Goal: Task Accomplishment & Management: Manage account settings

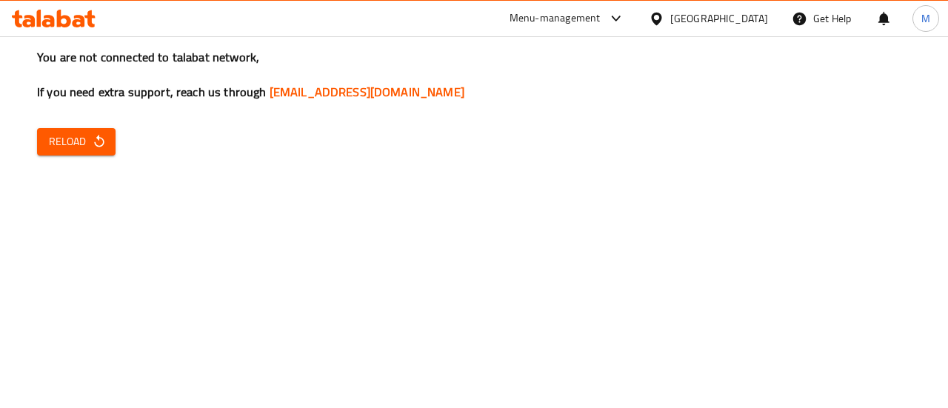
click at [779, 64] on h3 "You are not connected to talabat network, If you need extra support, reach us t…" at bounding box center [474, 75] width 874 height 52
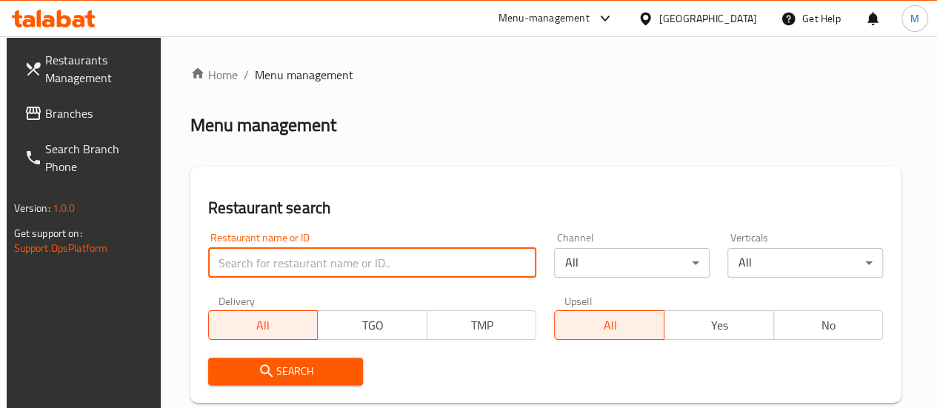
click at [304, 269] on input "search" at bounding box center [372, 263] width 329 height 30
type input "chicking"
click button "Search" at bounding box center [285, 371] width 155 height 27
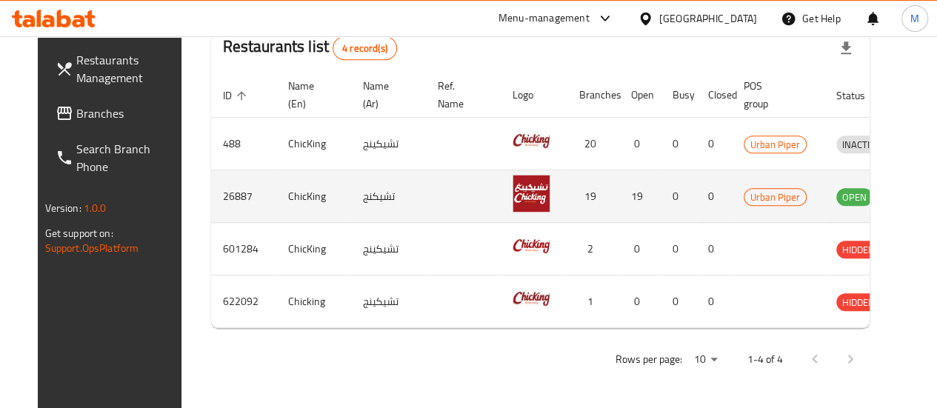
scroll to position [0, 19]
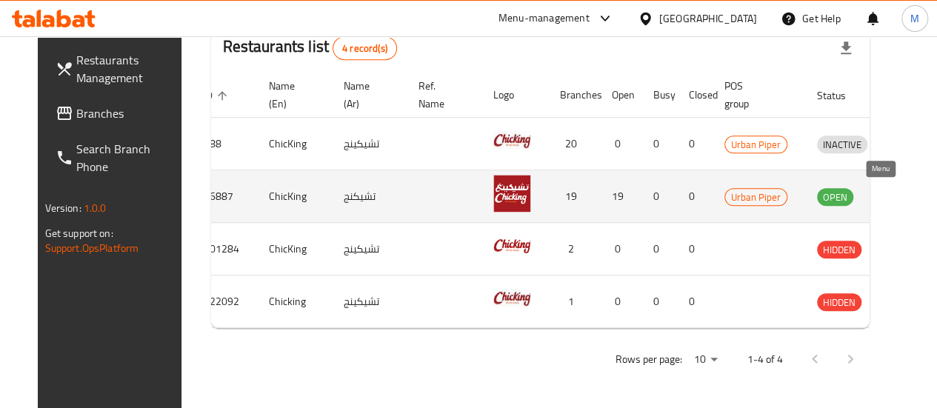
click at [897, 191] on icon "enhanced table" at bounding box center [905, 197] width 16 height 13
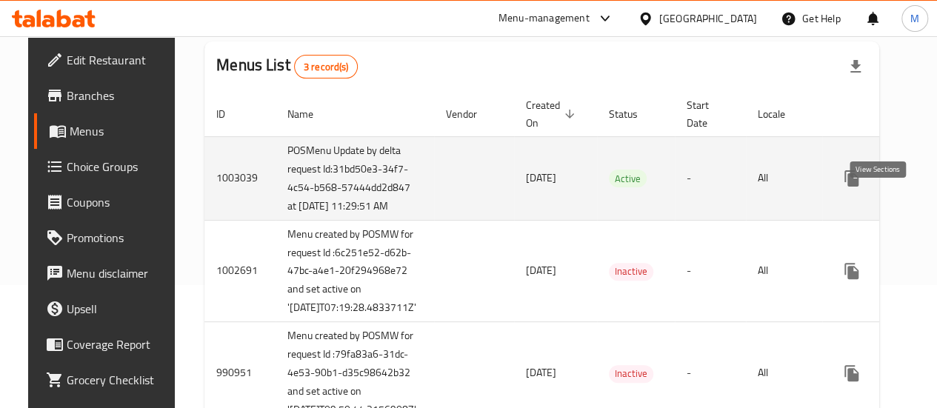
scroll to position [0, 39]
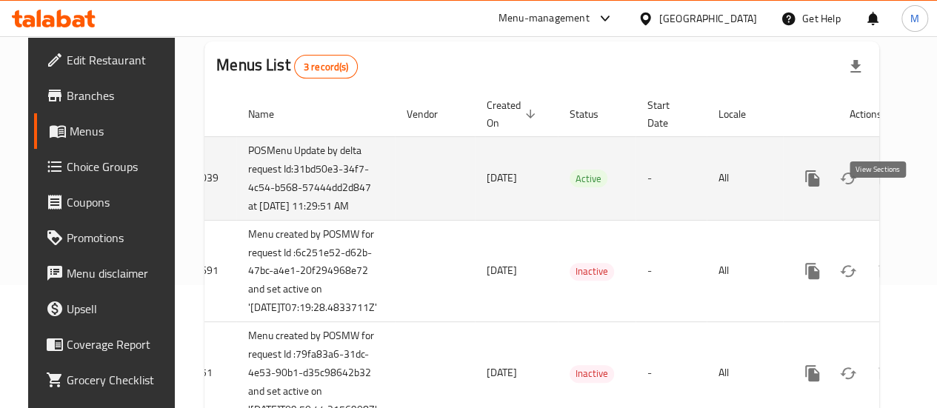
click at [910, 187] on icon "enhanced table" at bounding box center [919, 179] width 18 height 18
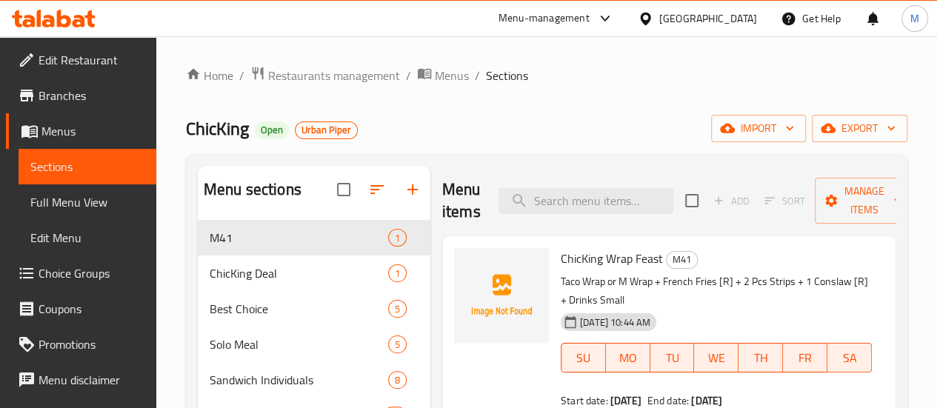
click at [828, 96] on div "Home / Restaurants management / Menus / Sections ChicKing Open Urban Piper impo…" at bounding box center [546, 400] width 721 height 669
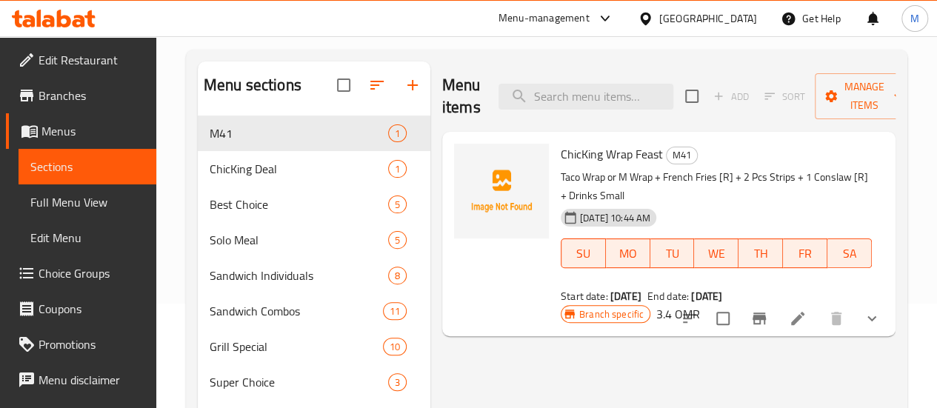
scroll to position [105, 0]
click at [466, 165] on icon "upload picture" at bounding box center [475, 164] width 18 height 18
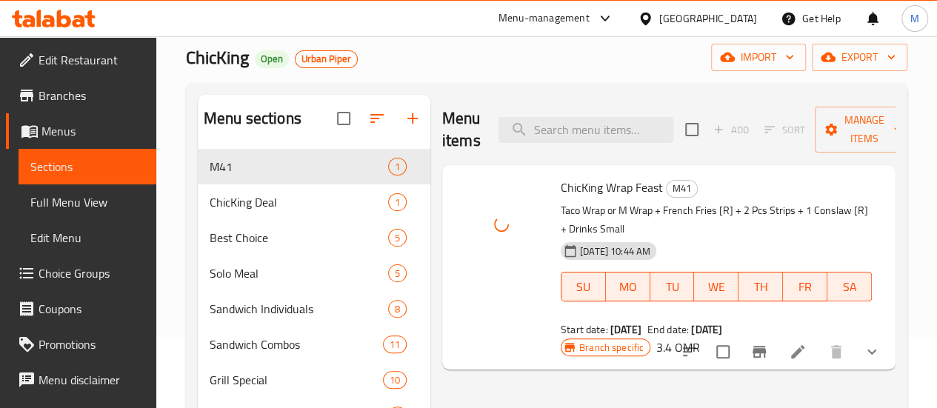
scroll to position [70, 0]
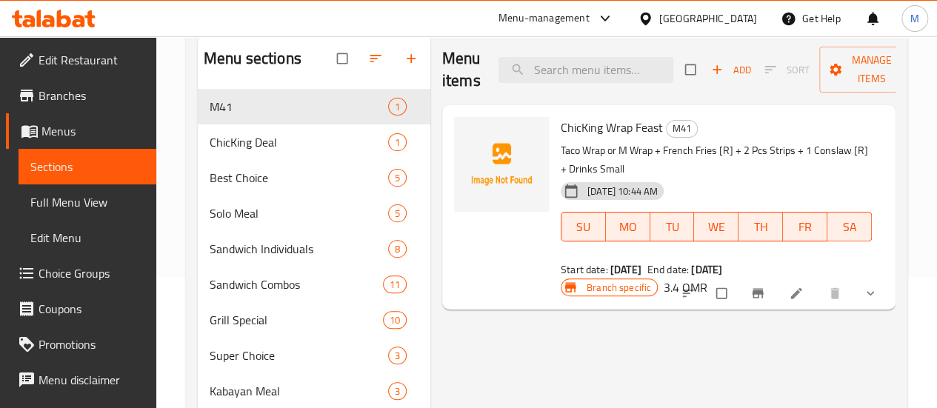
scroll to position [139, 0]
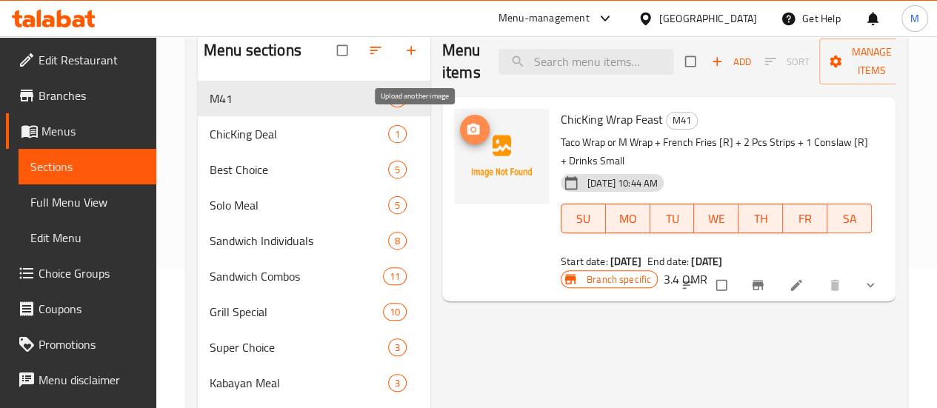
click at [467, 131] on icon "upload picture" at bounding box center [473, 129] width 13 height 11
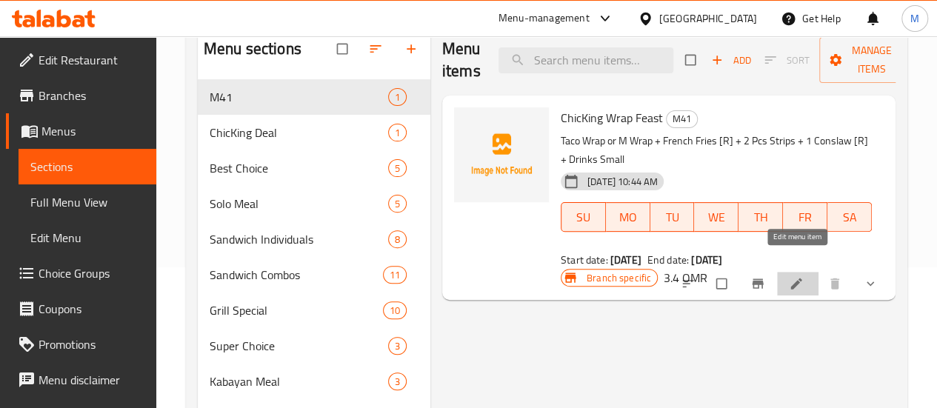
click at [796, 278] on icon at bounding box center [795, 283] width 11 height 11
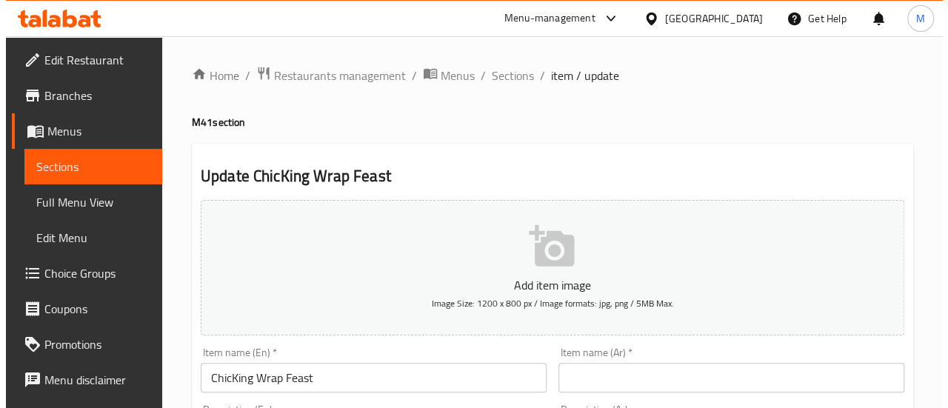
scroll to position [18, 0]
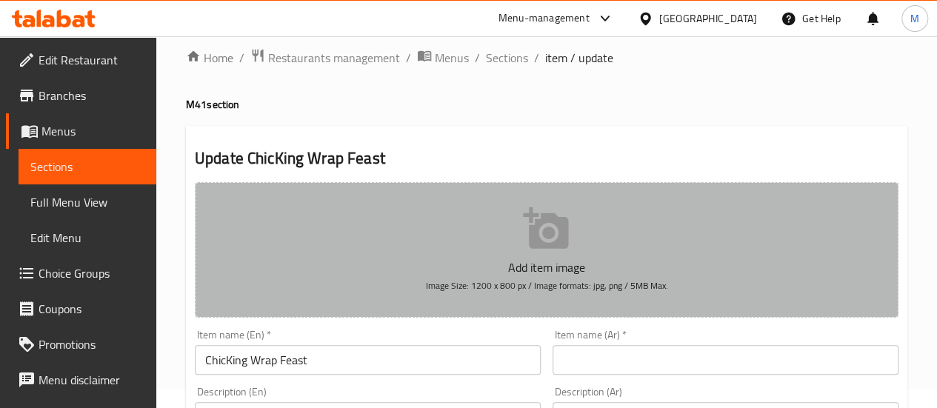
click at [558, 234] on icon "button" at bounding box center [545, 227] width 45 height 41
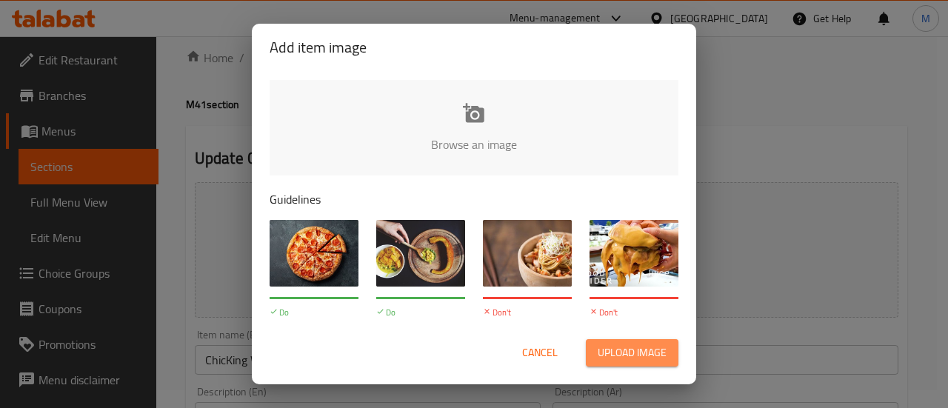
click at [613, 349] on span "Upload image" at bounding box center [632, 353] width 69 height 19
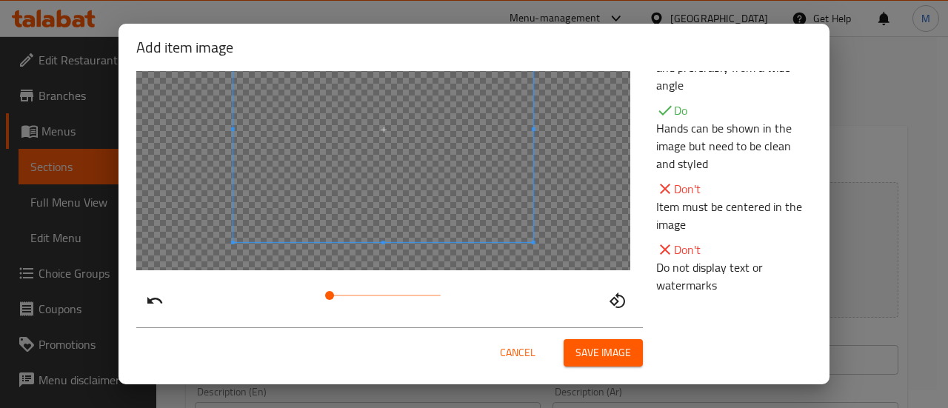
scroll to position [49, 0]
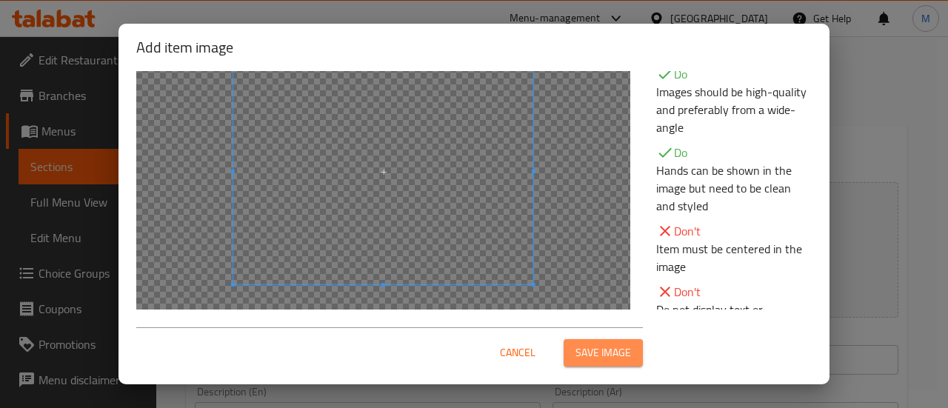
click at [585, 352] on span "Save image" at bounding box center [603, 353] width 56 height 19
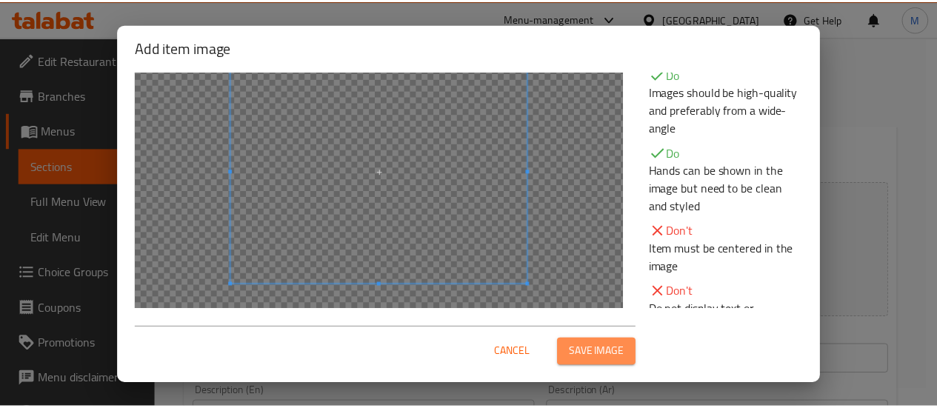
scroll to position [40, 0]
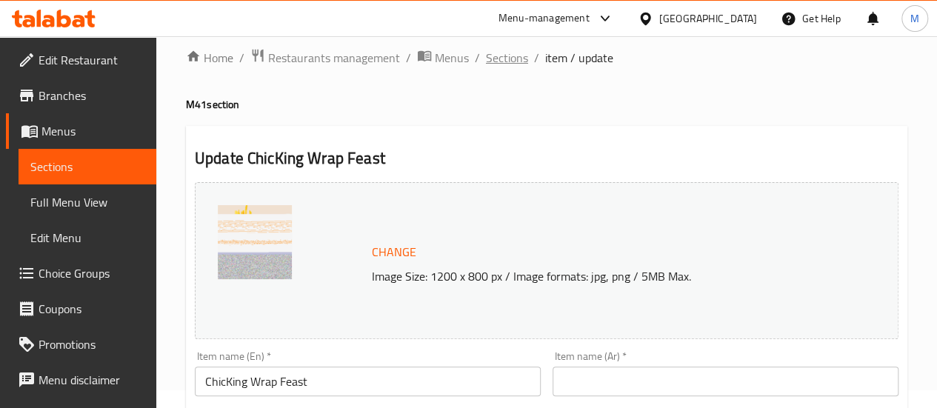
click at [508, 51] on span "Sections" at bounding box center [507, 58] width 42 height 18
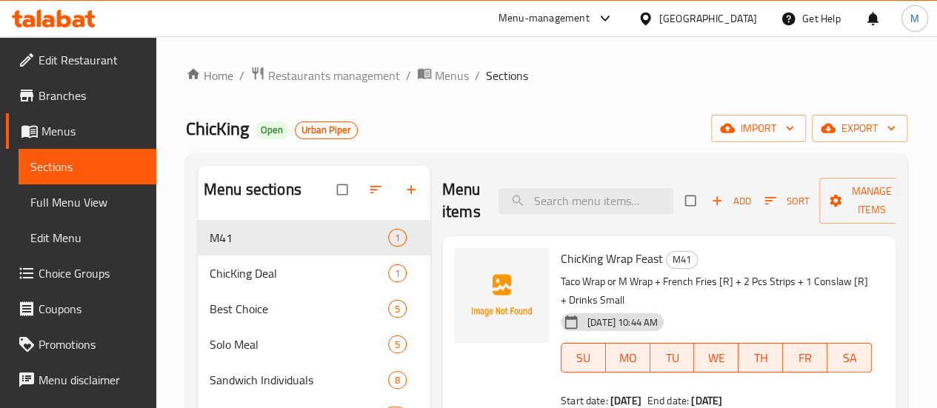
scroll to position [81, 0]
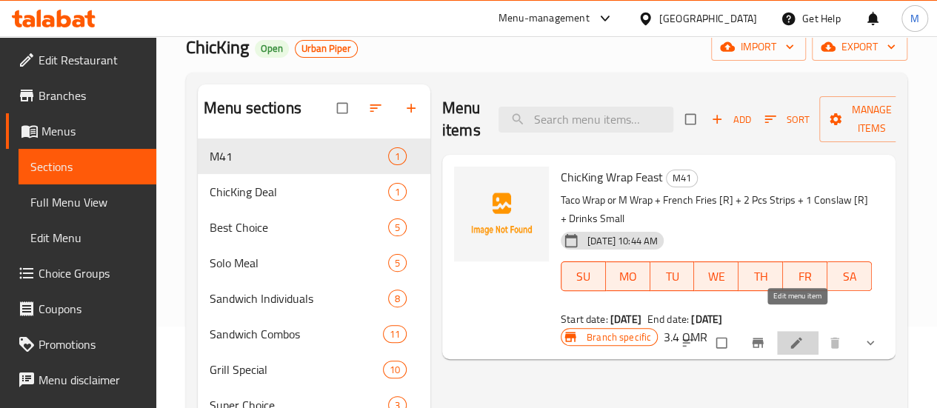
click at [798, 335] on icon at bounding box center [796, 342] width 15 height 15
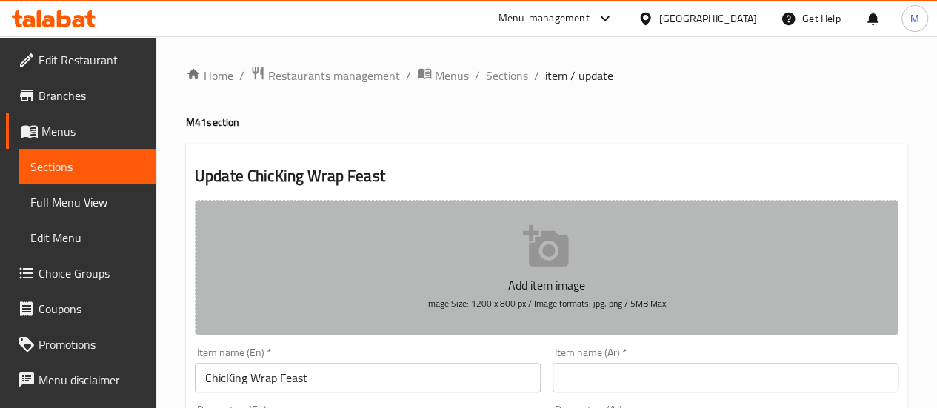
click at [538, 250] on icon "button" at bounding box center [546, 246] width 47 height 47
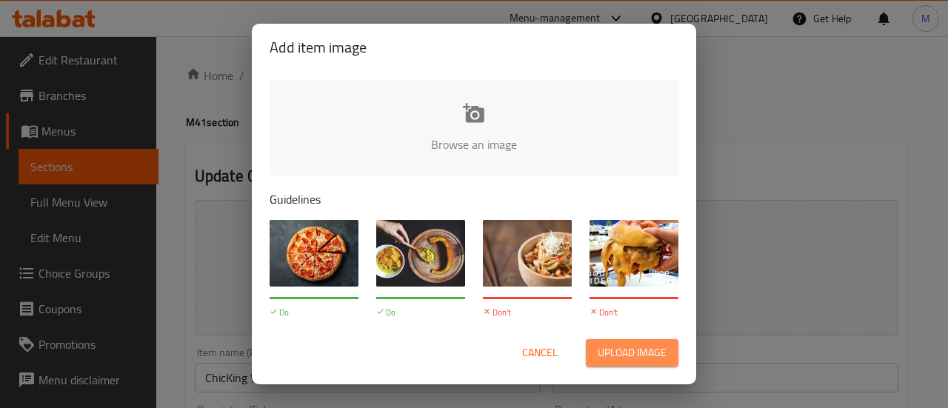
click at [637, 350] on span "Upload image" at bounding box center [632, 353] width 69 height 19
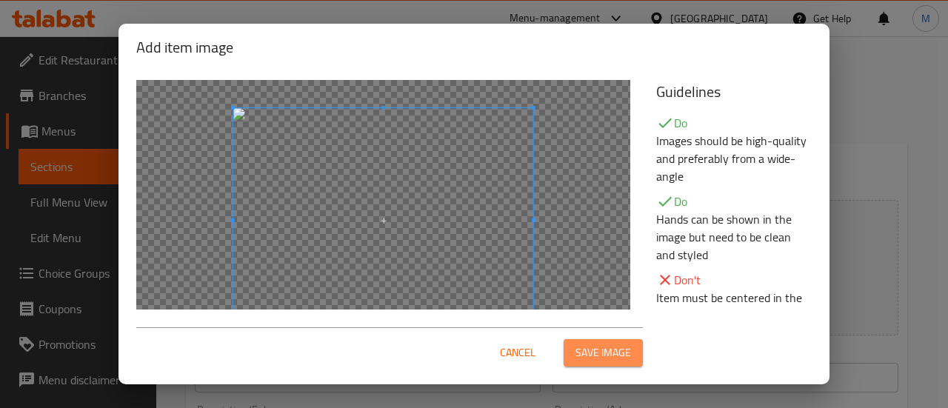
click at [581, 348] on span "Save image" at bounding box center [603, 353] width 56 height 19
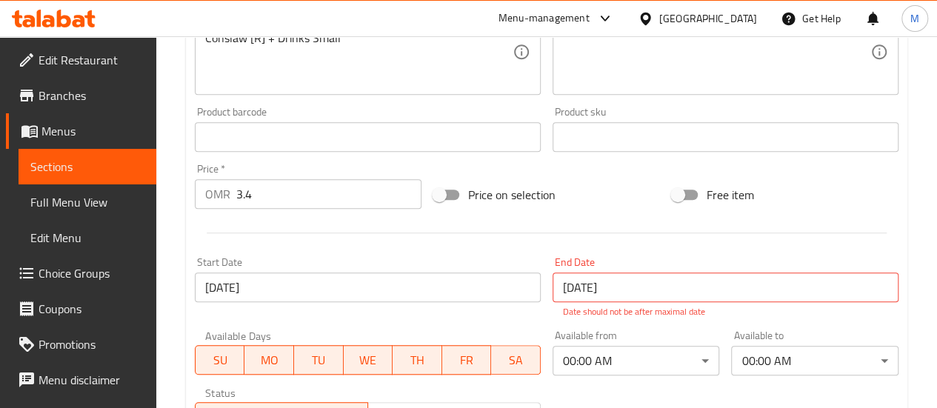
scroll to position [433, 0]
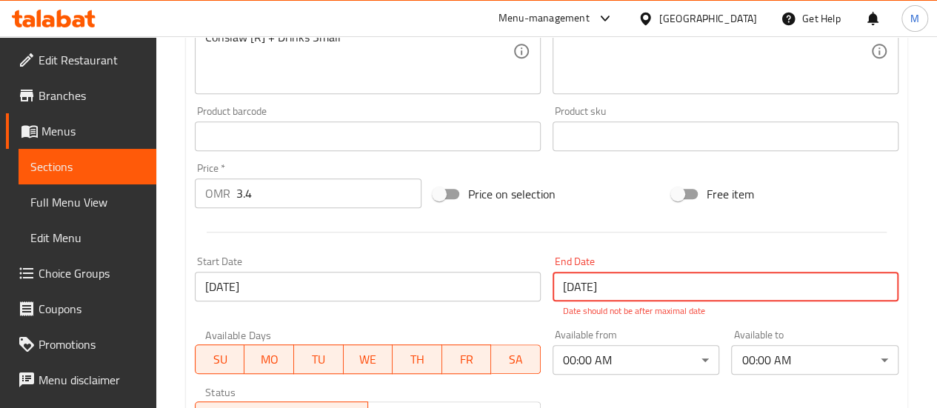
click at [634, 282] on input "[DATE]" at bounding box center [725, 287] width 346 height 30
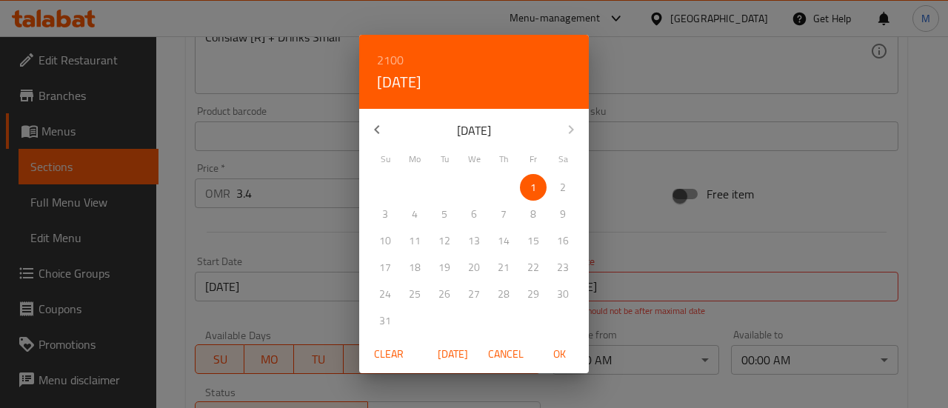
click at [658, 284] on div "2100 Fri, Jan 1 January 2100 Su Mo Tu We Th Fr Sa 27 28 29 30 31 1 2 3 4 5 6 7 …" at bounding box center [474, 204] width 948 height 408
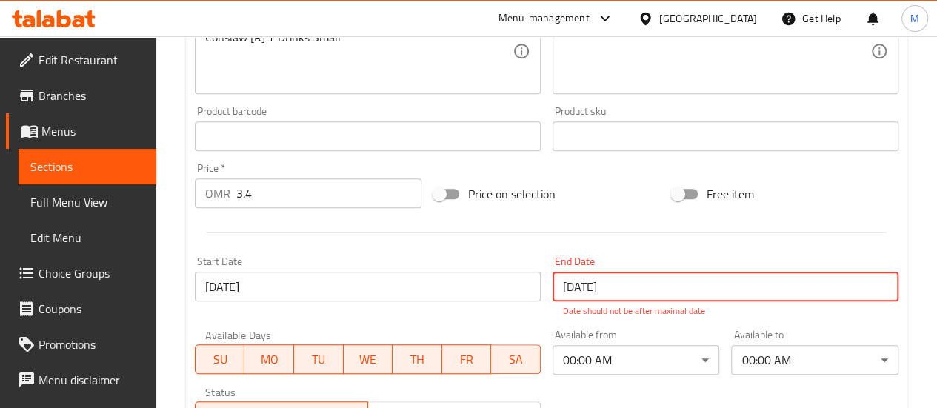
click at [629, 286] on input "[DATE]" at bounding box center [725, 287] width 346 height 30
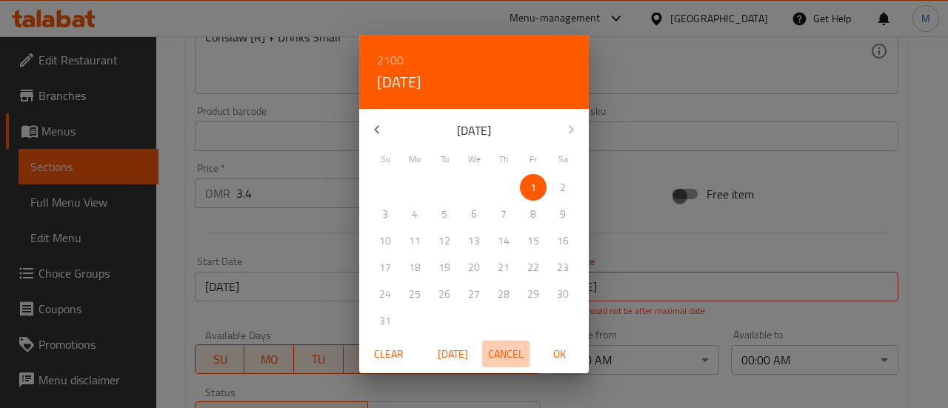
click at [498, 352] on span "Cancel" at bounding box center [506, 354] width 36 height 19
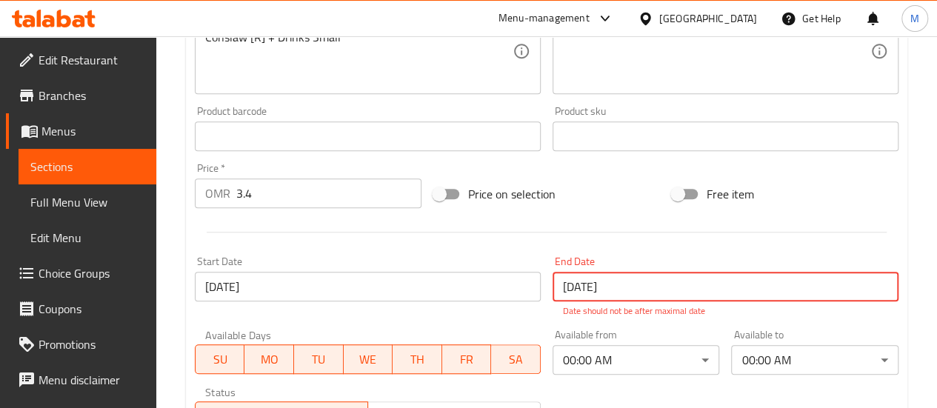
click at [615, 289] on input "[DATE]" at bounding box center [725, 287] width 346 height 30
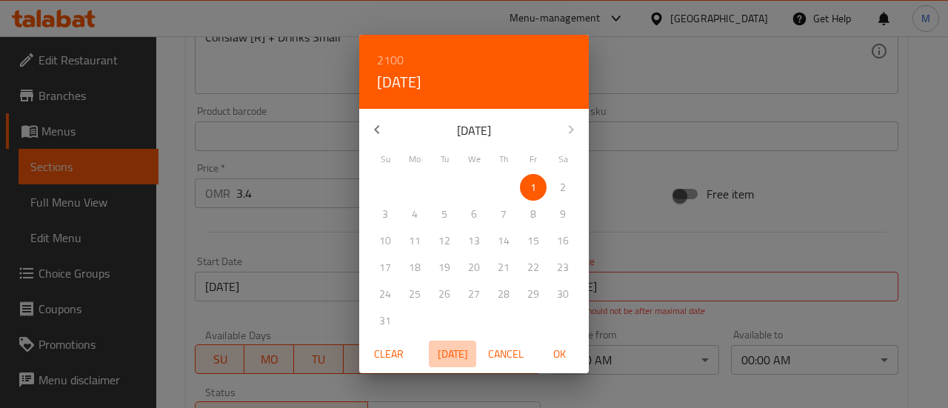
click at [460, 348] on span "Today" at bounding box center [453, 354] width 36 height 19
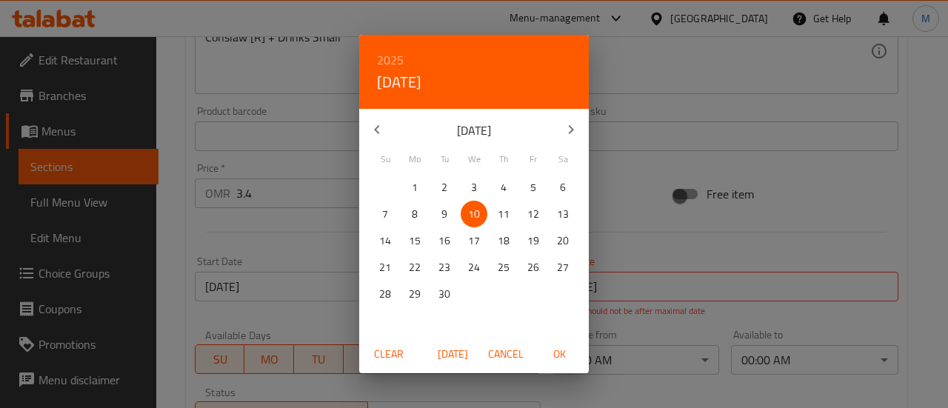
click at [570, 127] on icon "button" at bounding box center [571, 129] width 5 height 9
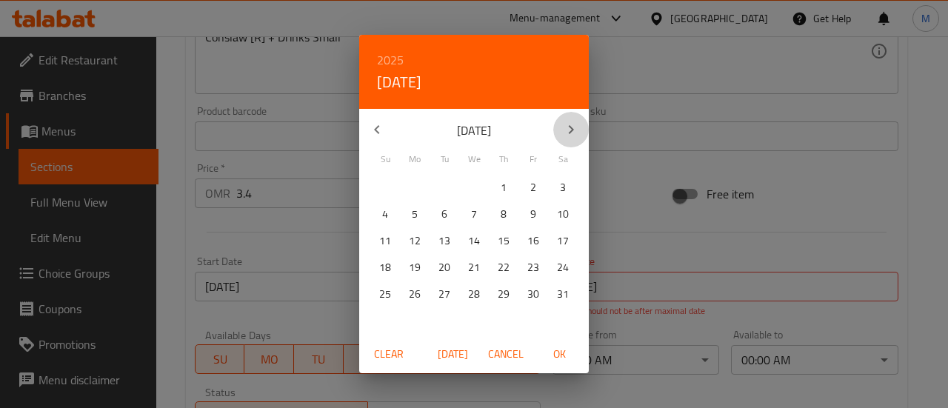
click at [570, 127] on icon "button" at bounding box center [571, 129] width 5 height 9
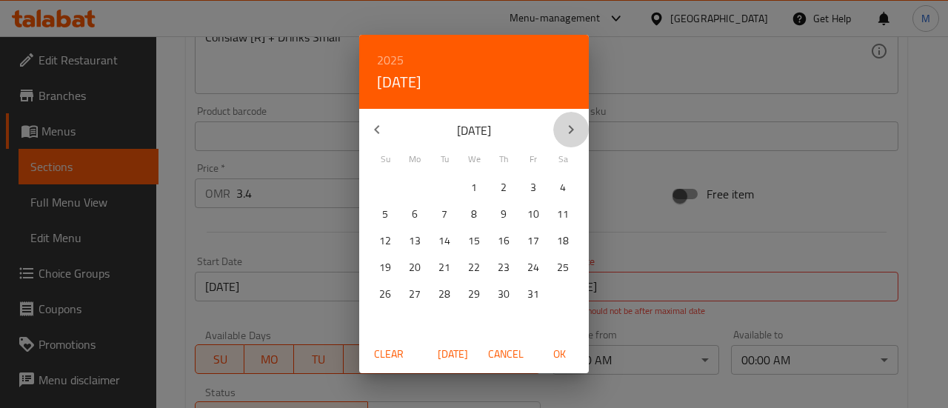
click at [570, 127] on icon "button" at bounding box center [571, 129] width 5 height 9
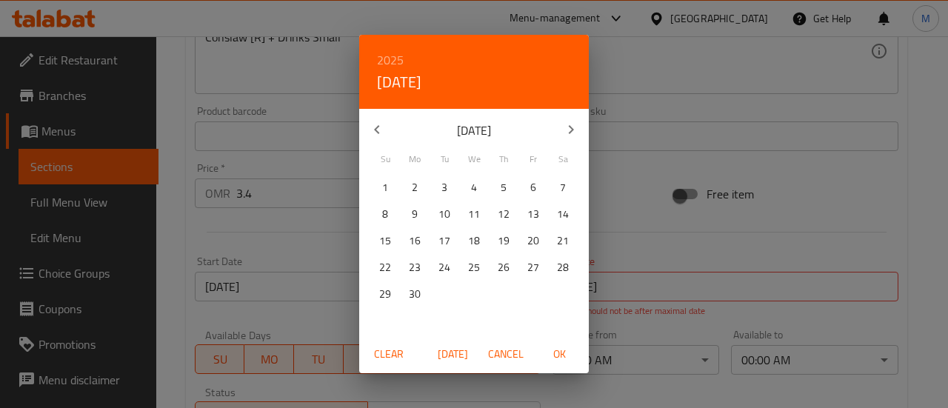
click at [570, 127] on icon "button" at bounding box center [571, 129] width 5 height 9
click at [563, 355] on span "OK" at bounding box center [559, 354] width 36 height 19
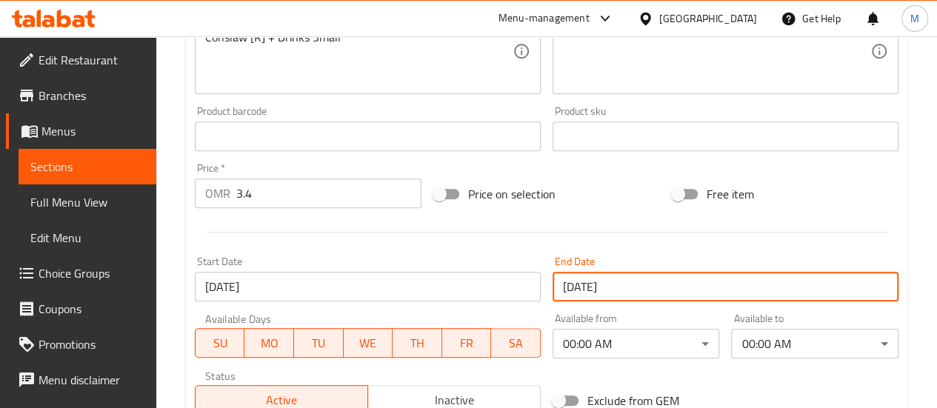
click at [581, 282] on input "10-09-2025" at bounding box center [725, 287] width 346 height 30
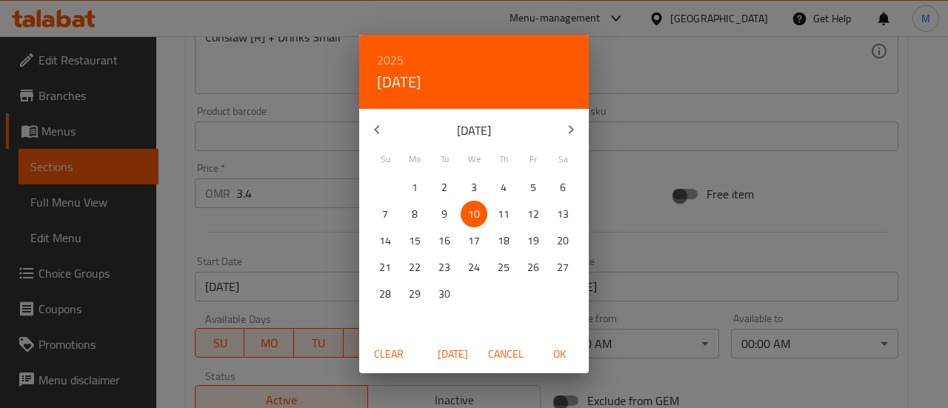
click at [569, 125] on icon "button" at bounding box center [571, 129] width 5 height 9
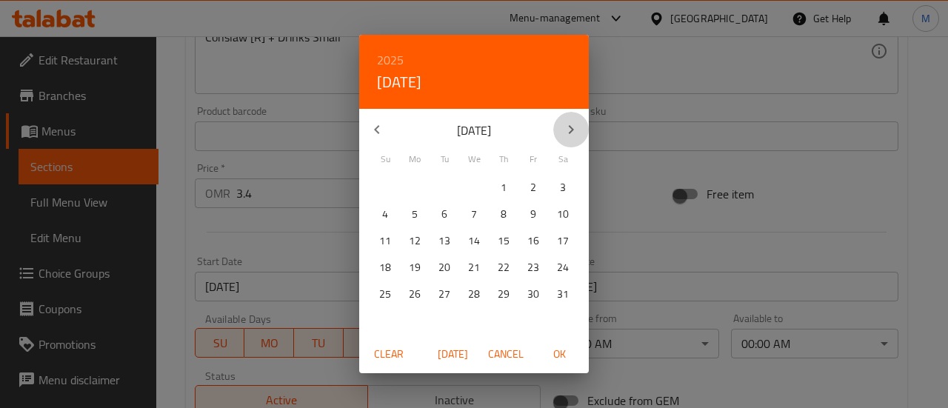
click at [569, 125] on icon "button" at bounding box center [571, 129] width 5 height 9
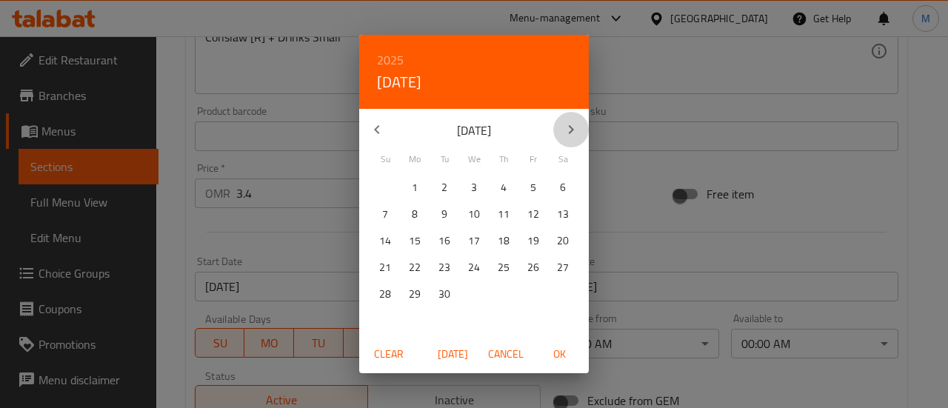
click at [569, 125] on icon "button" at bounding box center [571, 129] width 5 height 9
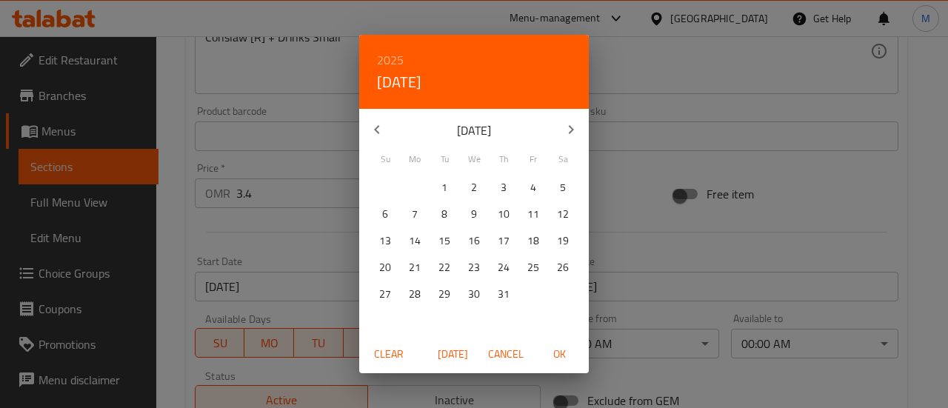
click at [569, 125] on icon "button" at bounding box center [571, 129] width 5 height 9
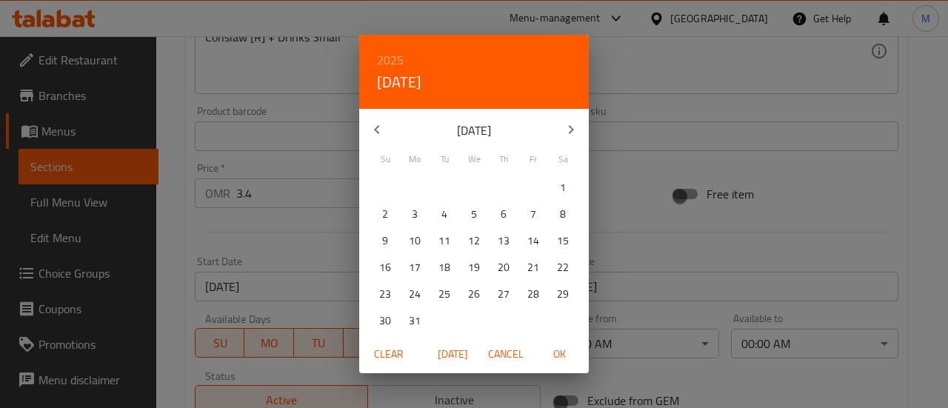
click at [569, 125] on icon "button" at bounding box center [571, 129] width 5 height 9
click at [504, 267] on p "22" at bounding box center [504, 267] width 12 height 19
click at [549, 349] on span "OK" at bounding box center [559, 354] width 36 height 19
type input "22-07-2027"
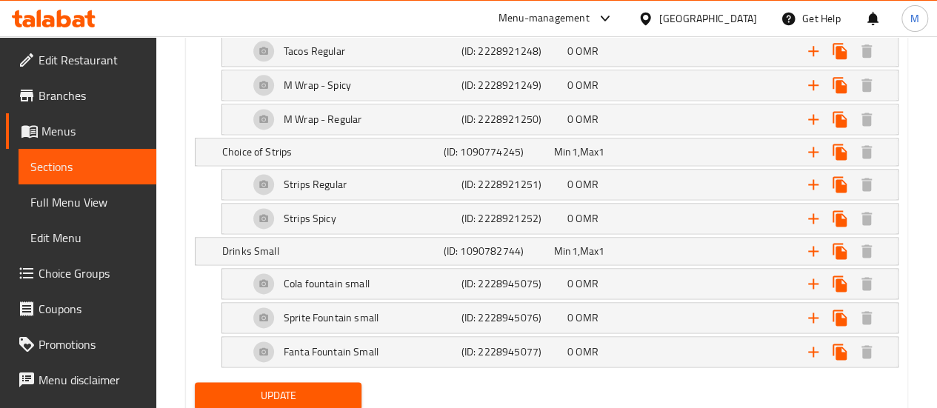
scroll to position [1006, 0]
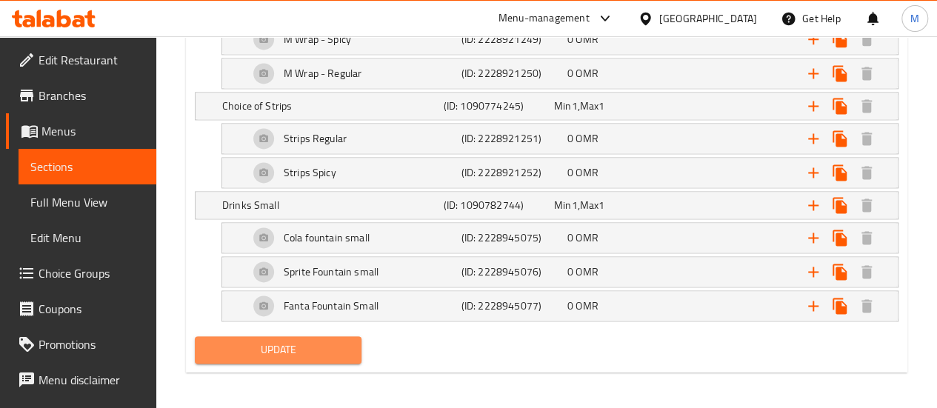
click at [339, 345] on span "Update" at bounding box center [279, 350] width 144 height 19
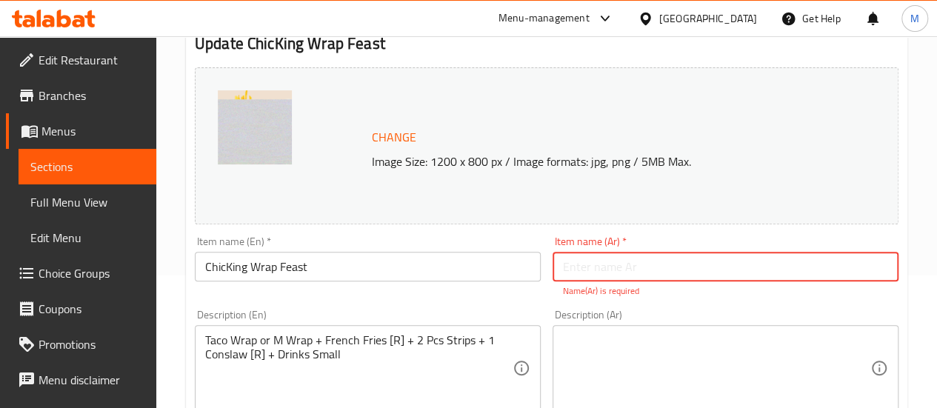
scroll to position [129, 0]
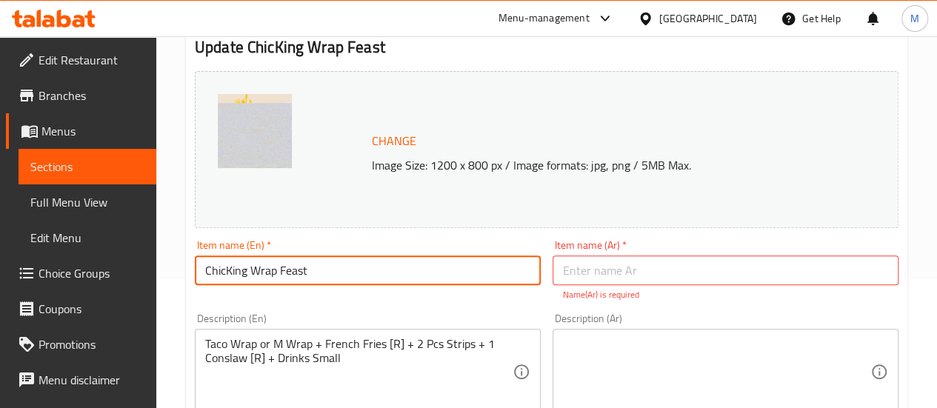
click at [275, 269] on input "ChicKing Wrap Feast" at bounding box center [368, 270] width 346 height 30
click at [600, 269] on input "text" at bounding box center [725, 270] width 346 height 30
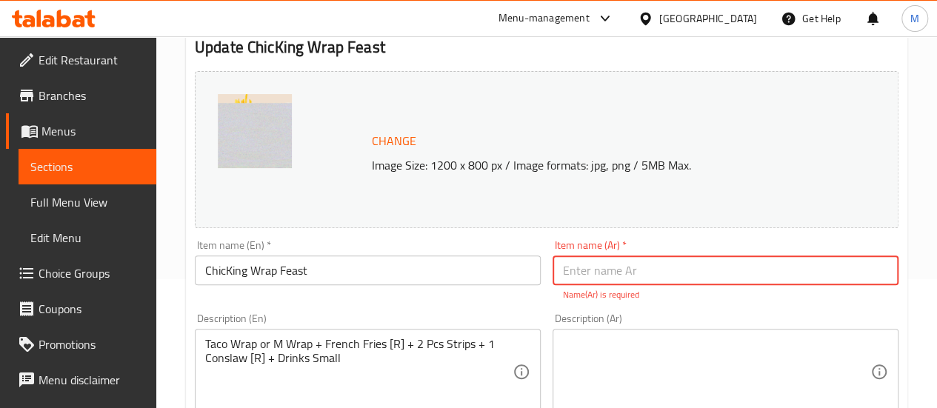
paste input "وليمة شيكينج راب"
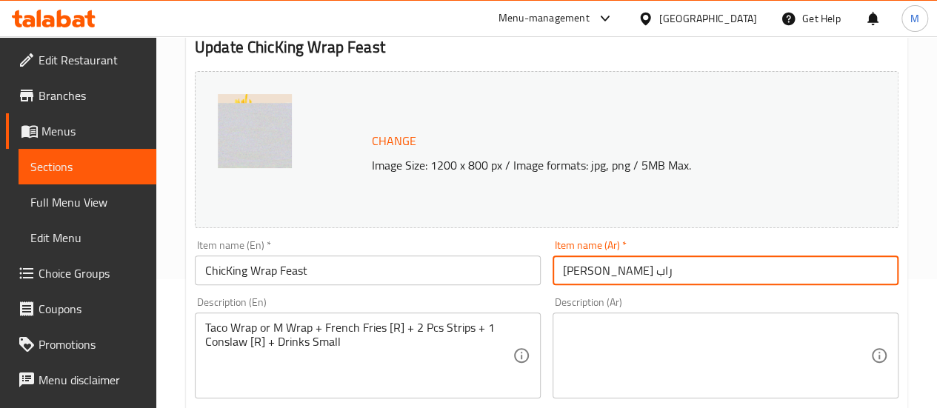
type input "وليمة شيكينج راب"
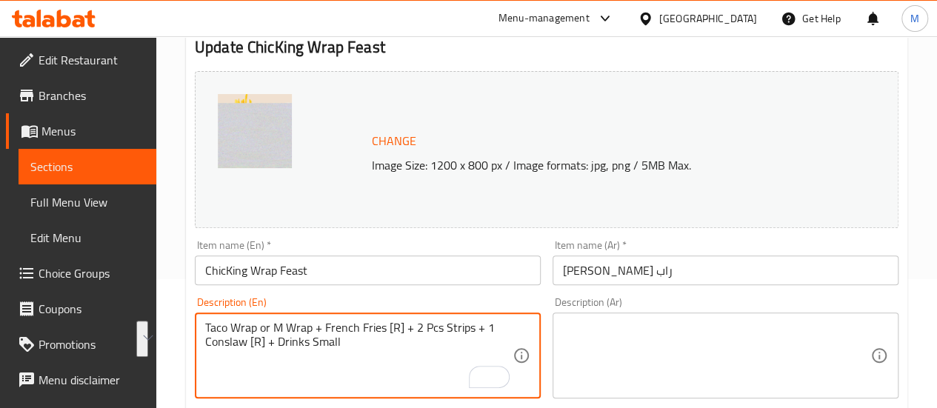
click at [615, 369] on textarea at bounding box center [716, 356] width 307 height 70
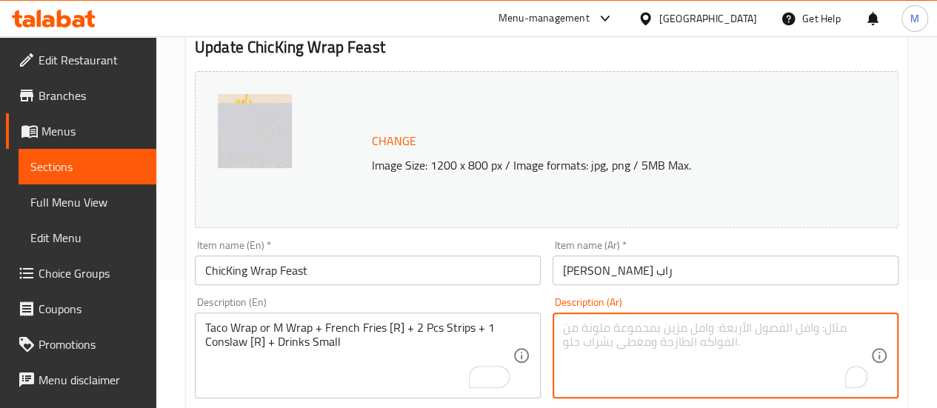
paste textarea "لفائف تاكو أو لفائف متوسطة الحجم + بطاطس مقلية [R] + قطعتين من شرائح اللحم + سل…"
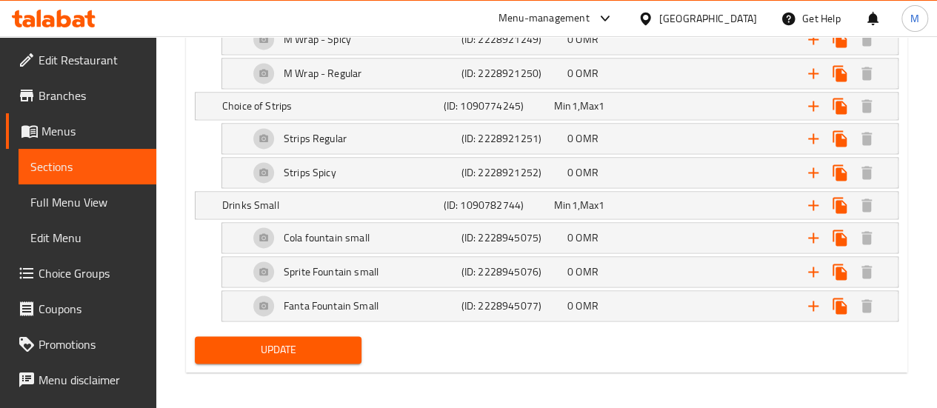
click at [319, 349] on span "Update" at bounding box center [279, 350] width 144 height 19
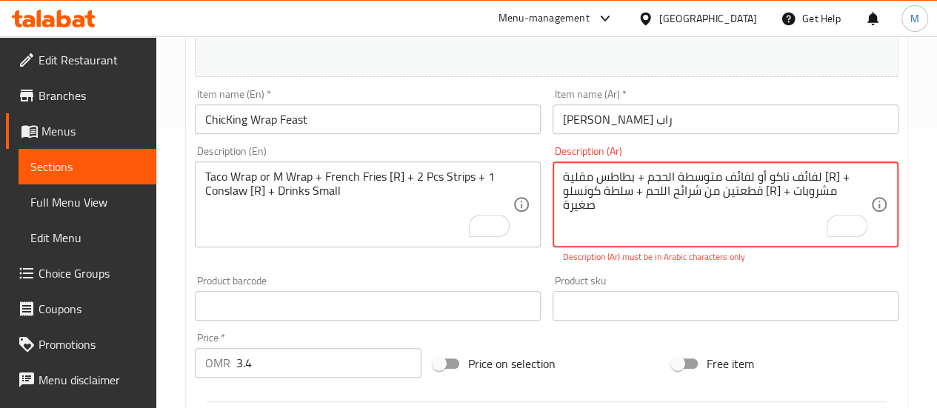
drag, startPoint x: 764, startPoint y: 187, endPoint x: 779, endPoint y: 189, distance: 15.0
click at [779, 189] on textarea "لفائف تاكو أو لفائف متوسطة الحجم + بطاطس مقلية [R] + قطعتين من شرائح اللحم + سل…" at bounding box center [716, 205] width 307 height 70
drag, startPoint x: 783, startPoint y: 192, endPoint x: 766, endPoint y: 192, distance: 17.8
click at [766, 192] on textarea "لفائف تاكو أو لفائف متوسطة الحجم + بطاطس مقلية [R] + قطعتين من شرائح اللحم + سل…" at bounding box center [716, 205] width 307 height 70
drag, startPoint x: 820, startPoint y: 175, endPoint x: 837, endPoint y: 177, distance: 17.8
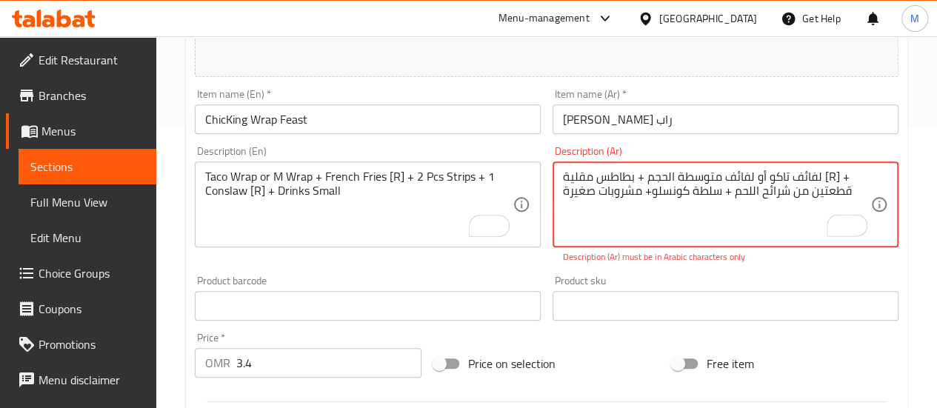
click at [837, 177] on textarea "لفائف تاكو أو لفائف متوسطة الحجم + بطاطس مقلية [R] + قطعتين من شرائح اللحم + سل…" at bounding box center [716, 205] width 307 height 70
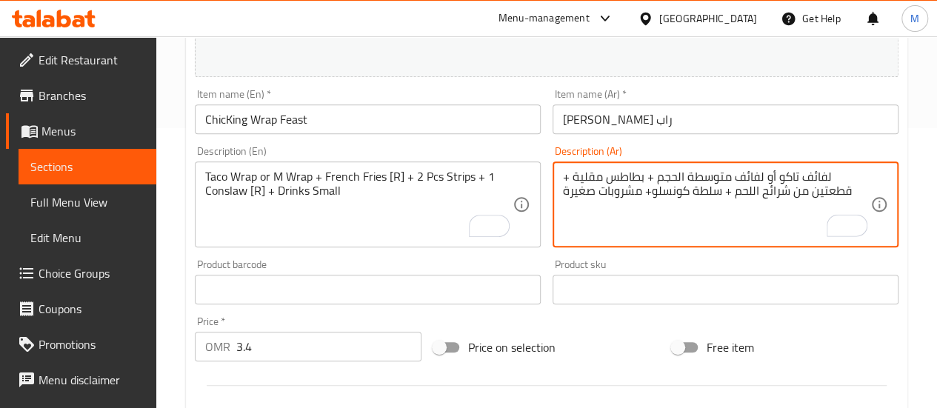
type textarea "لفائف تاكو أو لفائف متوسطة الحجم + بطاطس مقلية + قطعتين من شرائح اللحم + سلطة ك…"
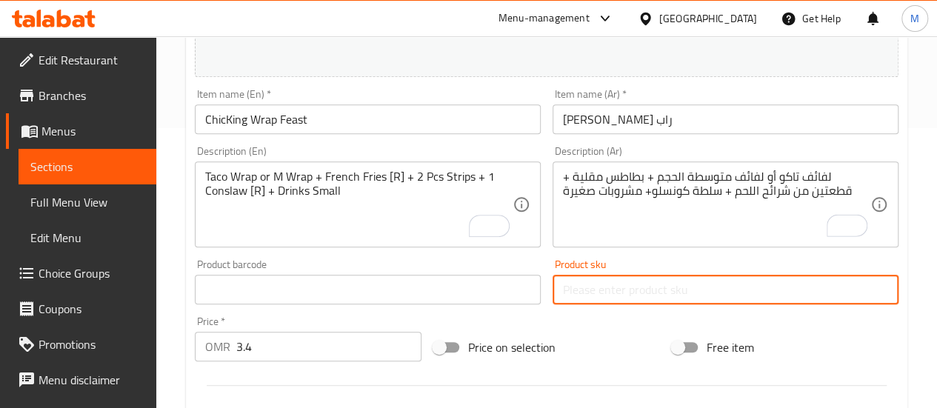
click at [723, 281] on input "text" at bounding box center [725, 290] width 346 height 30
click at [702, 250] on div "Description (Ar) لفائف تاكو أو لفائف متوسطة الحجم + بطاطس مقلية + قطعتين من شرا…" at bounding box center [725, 196] width 358 height 113
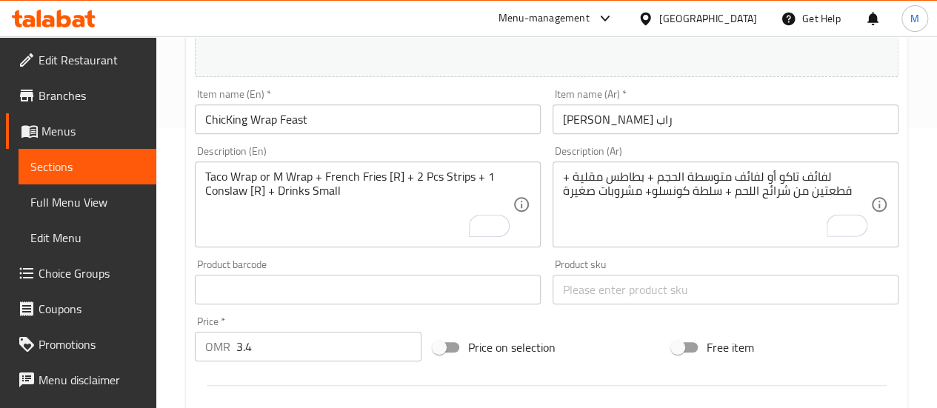
scroll to position [1006, 0]
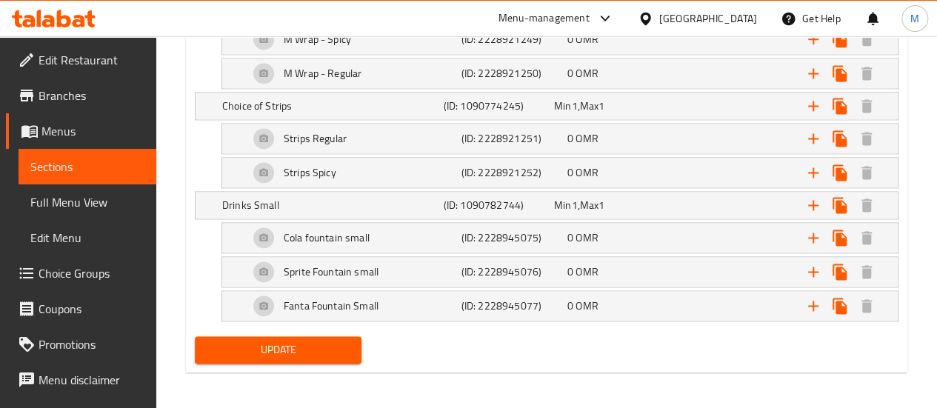
click at [322, 330] on div "Update" at bounding box center [278, 349] width 179 height 39
click at [323, 341] on span "Update" at bounding box center [279, 350] width 144 height 19
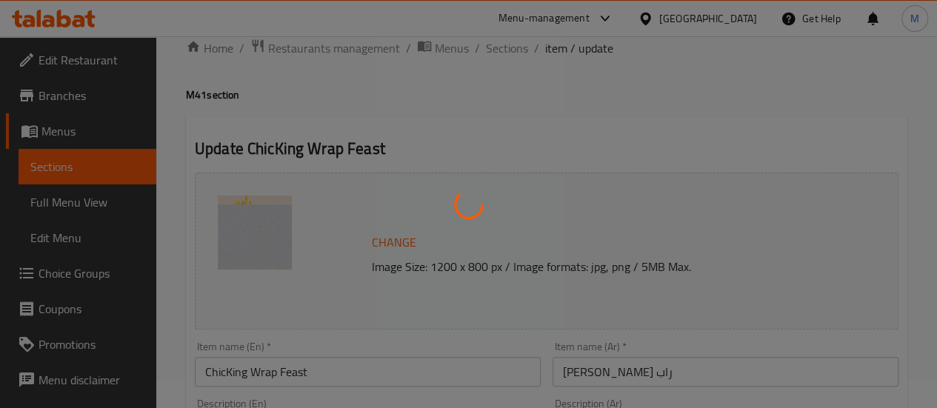
scroll to position [10, 0]
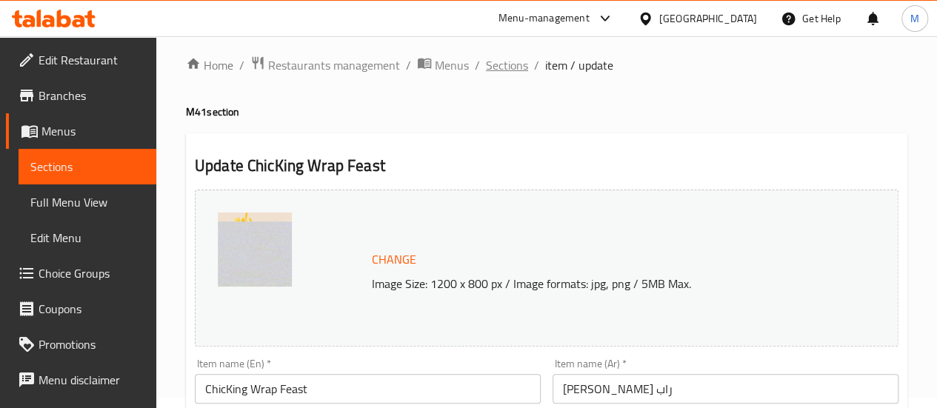
click at [512, 61] on span "Sections" at bounding box center [507, 65] width 42 height 18
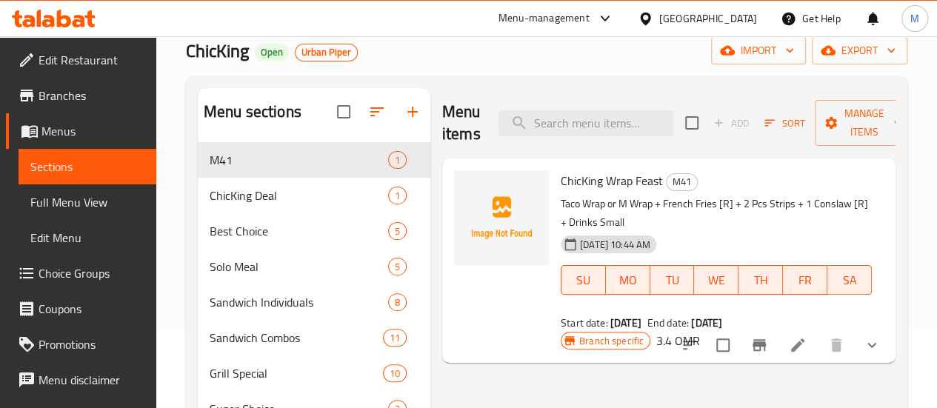
scroll to position [78, 0]
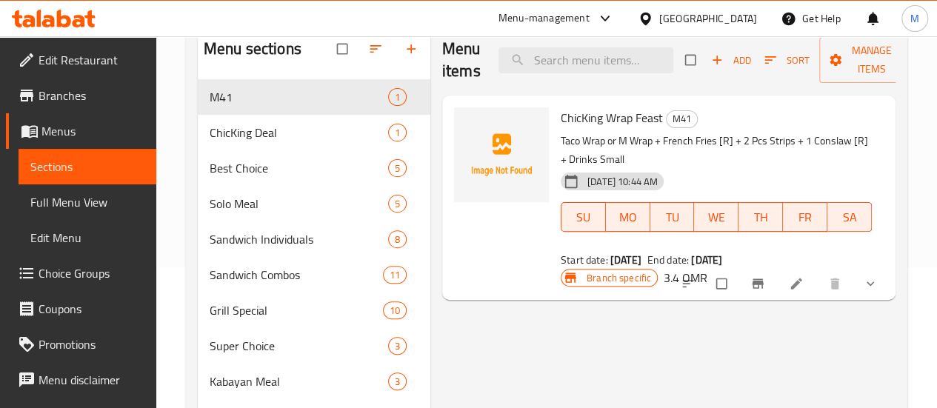
scroll to position [141, 0]
